Goal: Information Seeking & Learning: Learn about a topic

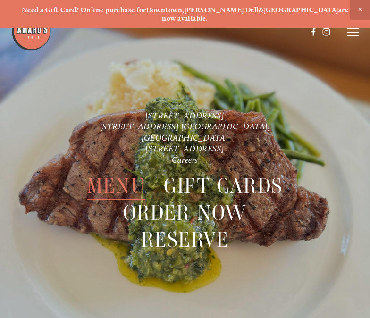
click at [117, 173] on span "Menu" at bounding box center [116, 186] width 58 height 27
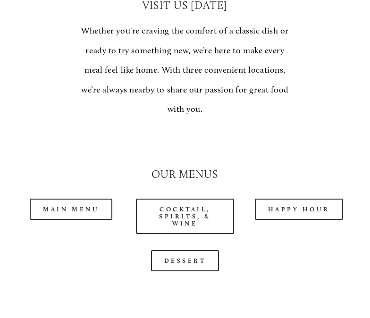
scroll to position [747, 0]
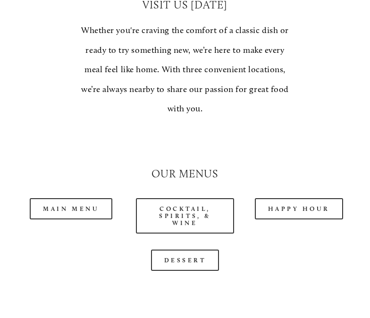
click at [75, 198] on link "Main Menu" at bounding box center [71, 208] width 83 height 21
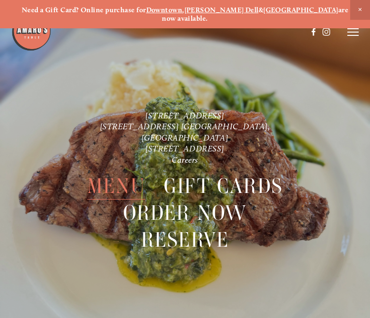
click at [117, 173] on span "Menu" at bounding box center [116, 186] width 58 height 27
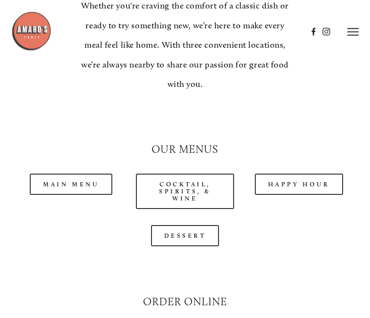
scroll to position [772, 0]
click at [303, 174] on link "Happy Hour" at bounding box center [299, 184] width 89 height 21
